Goal: Find specific page/section: Find specific page/section

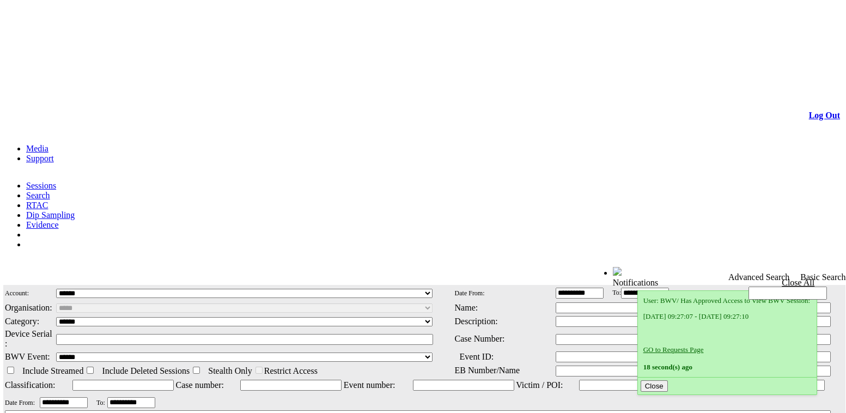
click at [50, 191] on link "Search" at bounding box center [38, 195] width 24 height 9
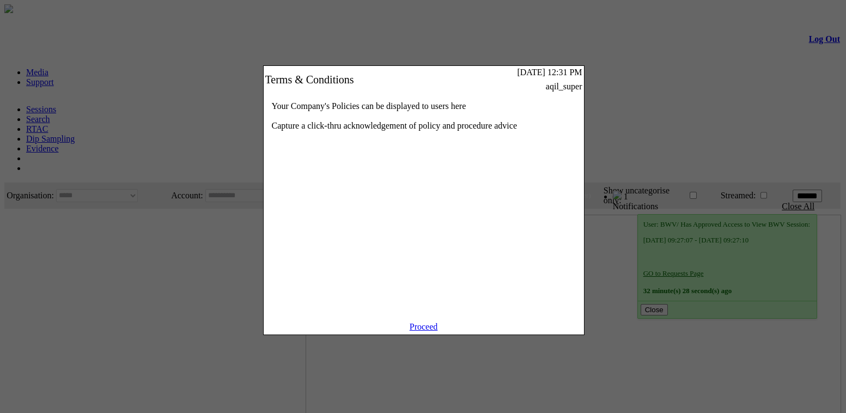
click at [424, 331] on link "Proceed" at bounding box center [424, 326] width 28 height 9
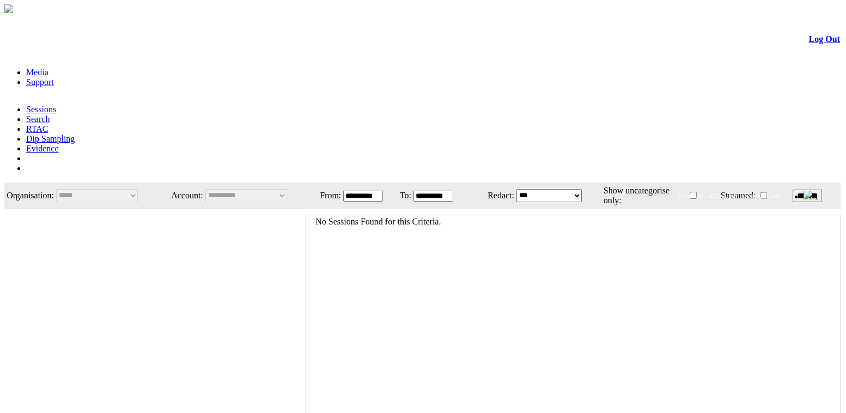
click at [50, 114] on link "Search" at bounding box center [38, 118] width 24 height 9
